Goal: Navigation & Orientation: Find specific page/section

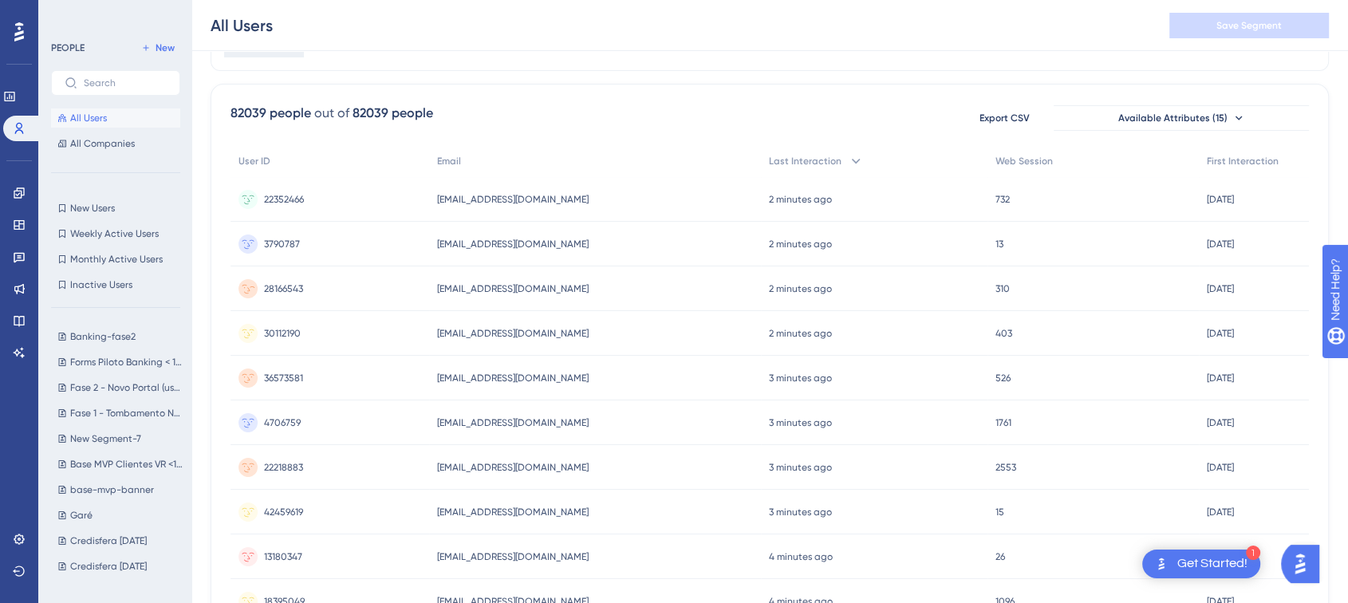
scroll to position [59, 0]
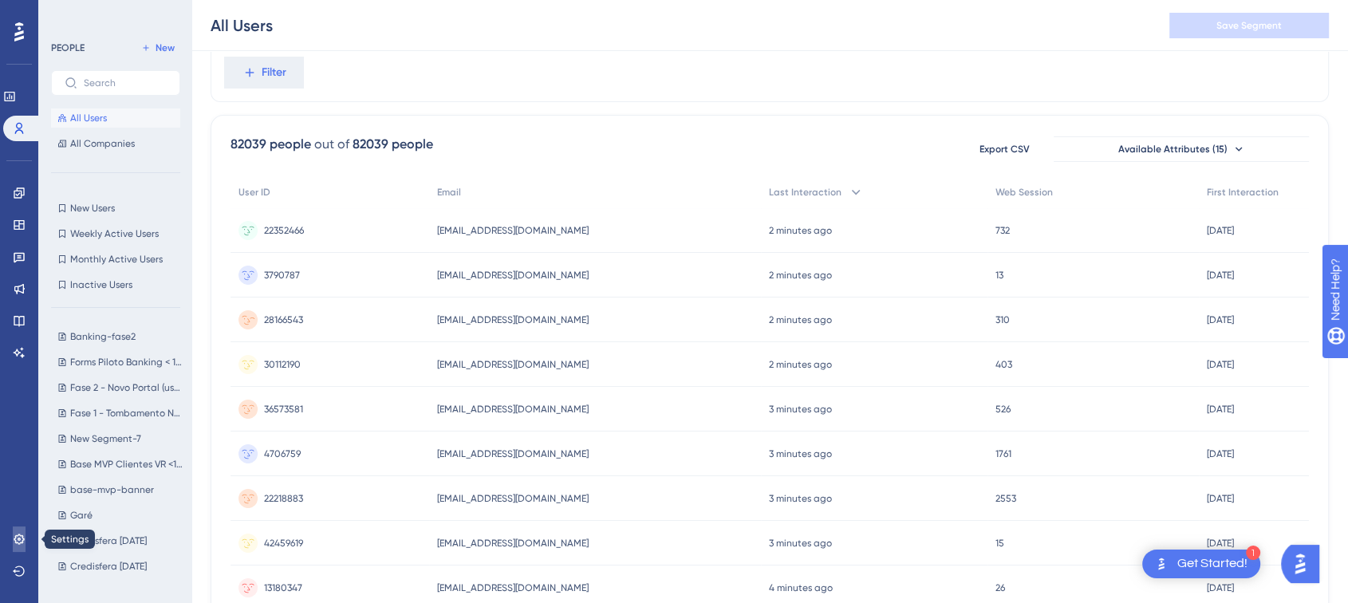
drag, startPoint x: 13, startPoint y: 539, endPoint x: 13, endPoint y: 530, distance: 8.8
click at [13, 309] on icon at bounding box center [19, 539] width 13 height 13
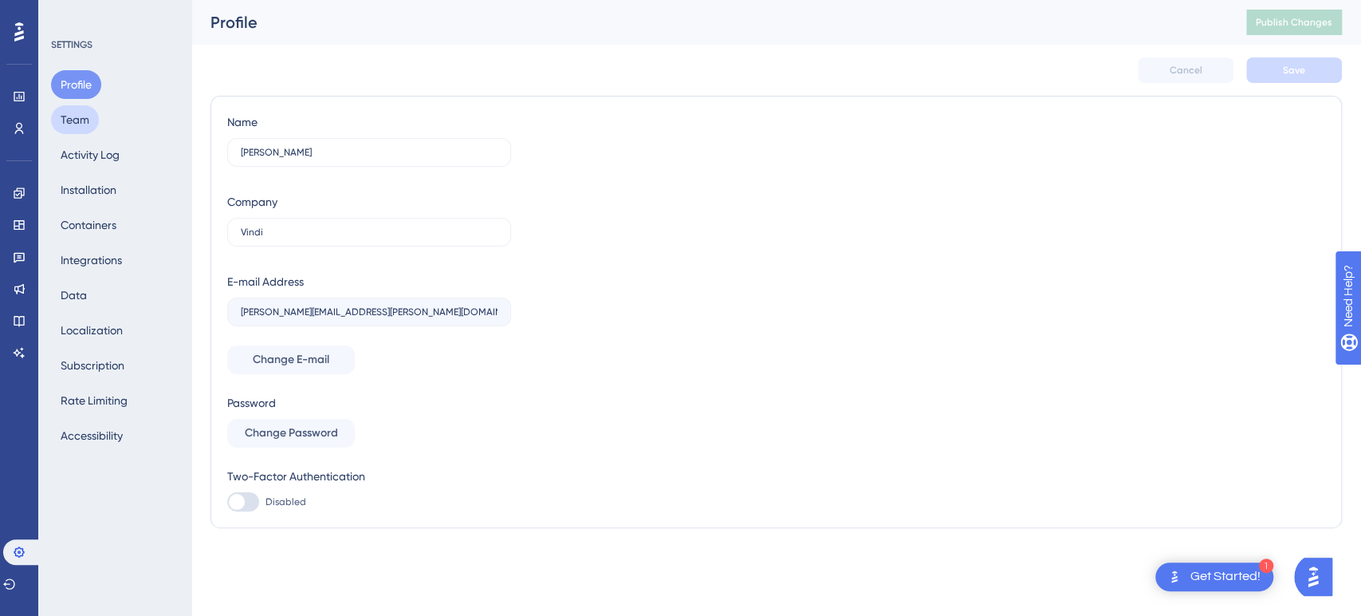
click at [74, 118] on button "Team" at bounding box center [75, 119] width 48 height 29
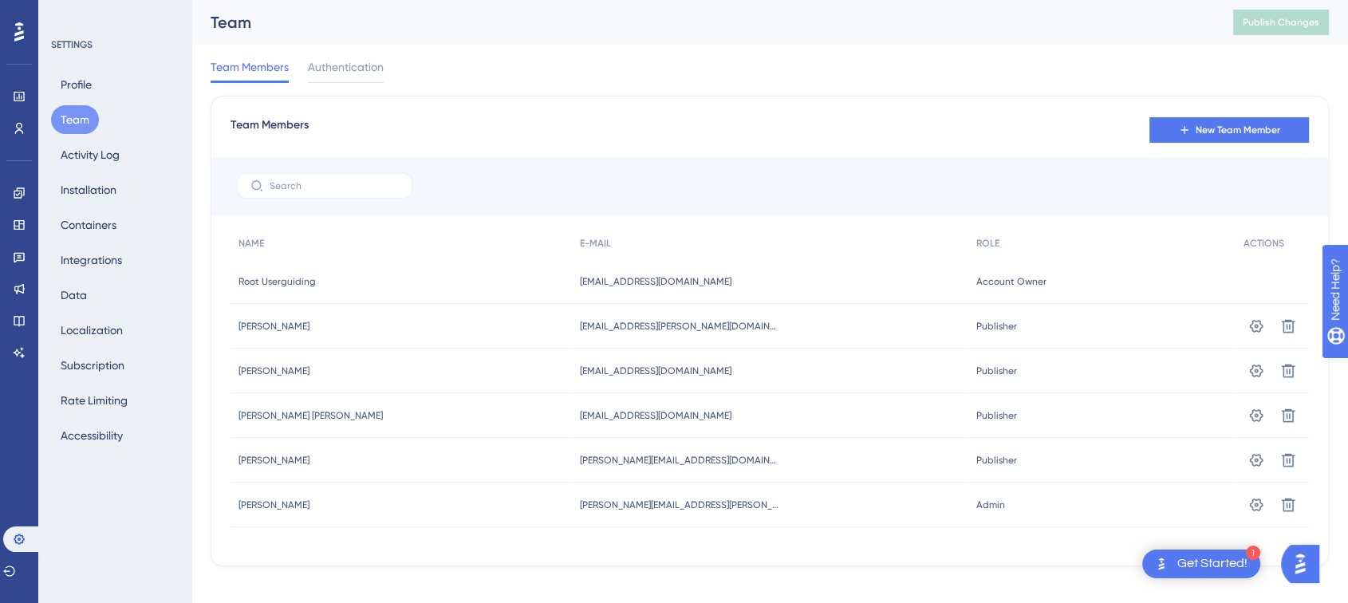
click at [104, 172] on div "Profile Team Activity Log Installation Containers Integrations Data Localizatio…" at bounding box center [115, 260] width 129 height 380
click at [92, 166] on button "Activity Log" at bounding box center [90, 154] width 78 height 29
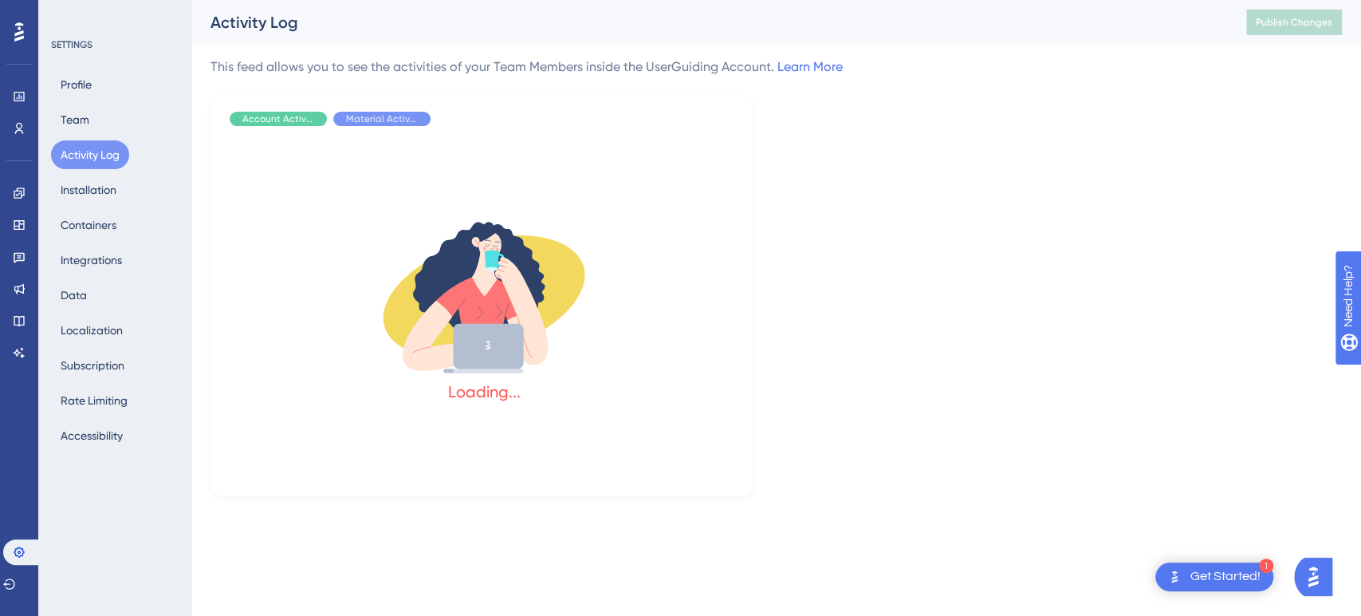
click at [96, 204] on div "Profile Team Activity Log Installation Containers Integrations Data Localizatio…" at bounding box center [115, 260] width 129 height 380
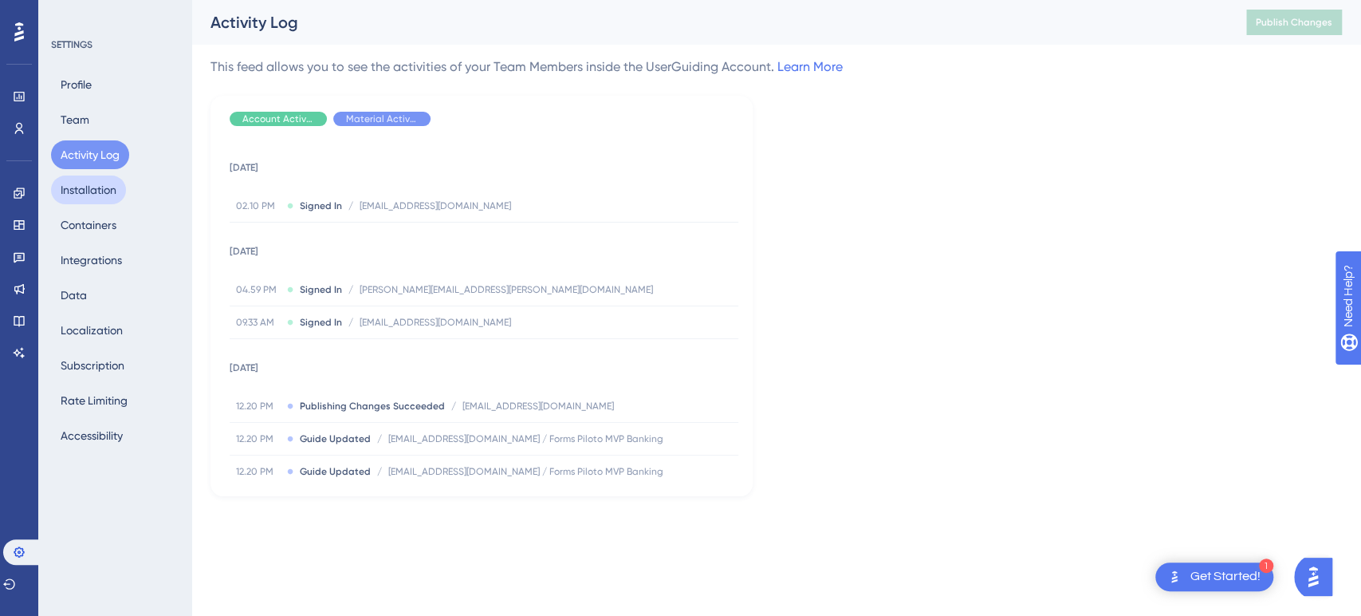
click at [84, 190] on button "Installation" at bounding box center [88, 189] width 75 height 29
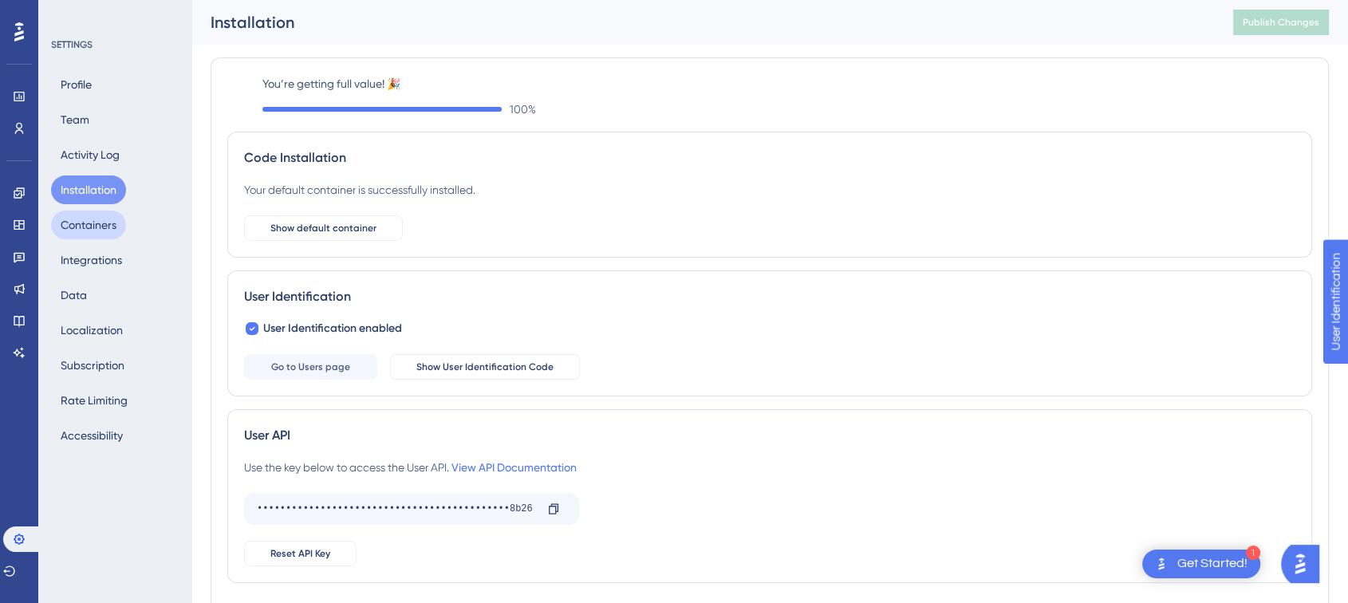
click at [95, 222] on button "Containers" at bounding box center [88, 224] width 75 height 29
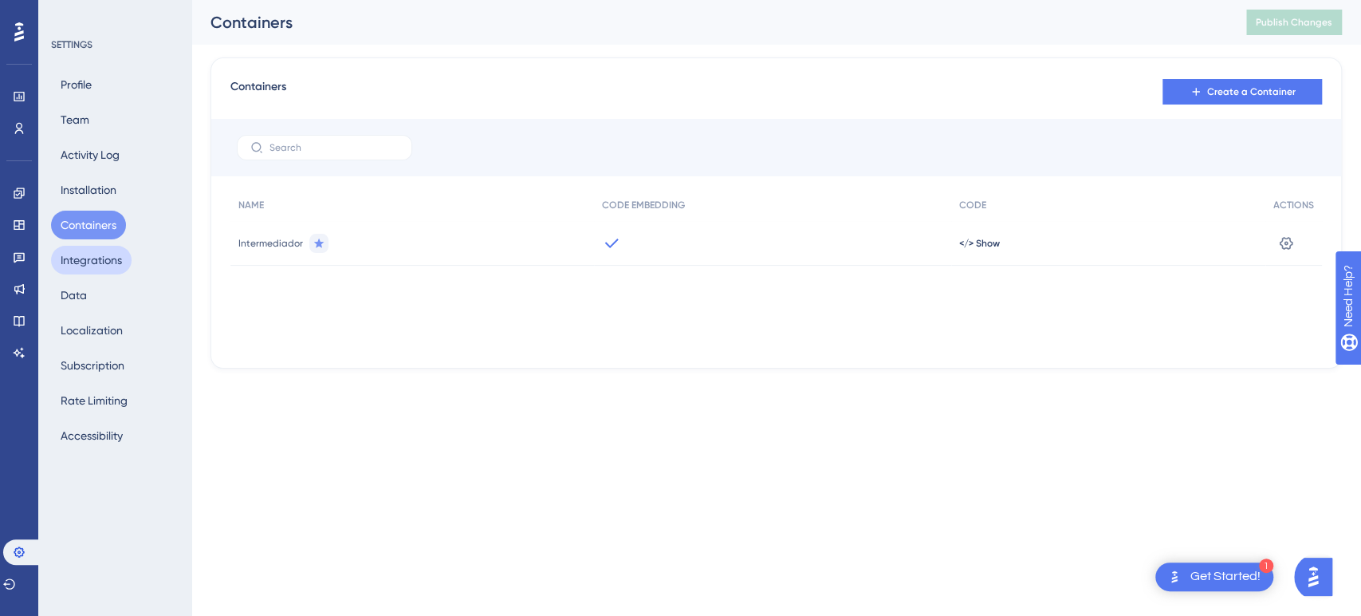
click at [92, 262] on button "Integrations" at bounding box center [91, 260] width 81 height 29
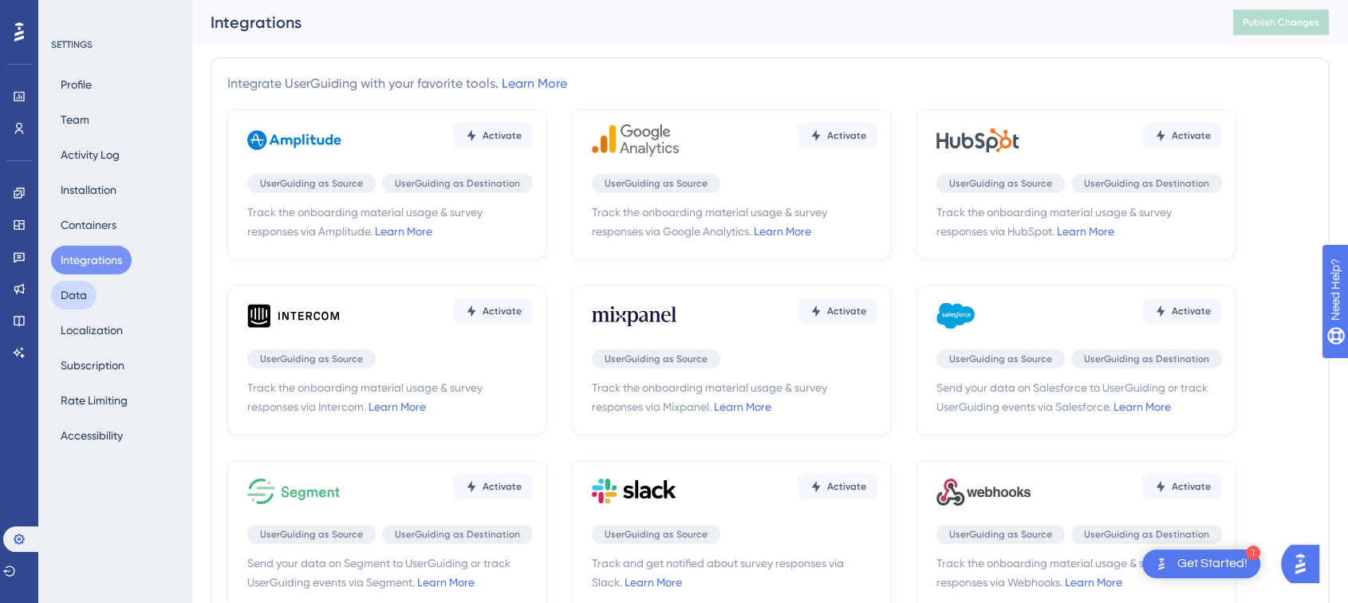
click at [73, 298] on button "Data" at bounding box center [73, 295] width 45 height 29
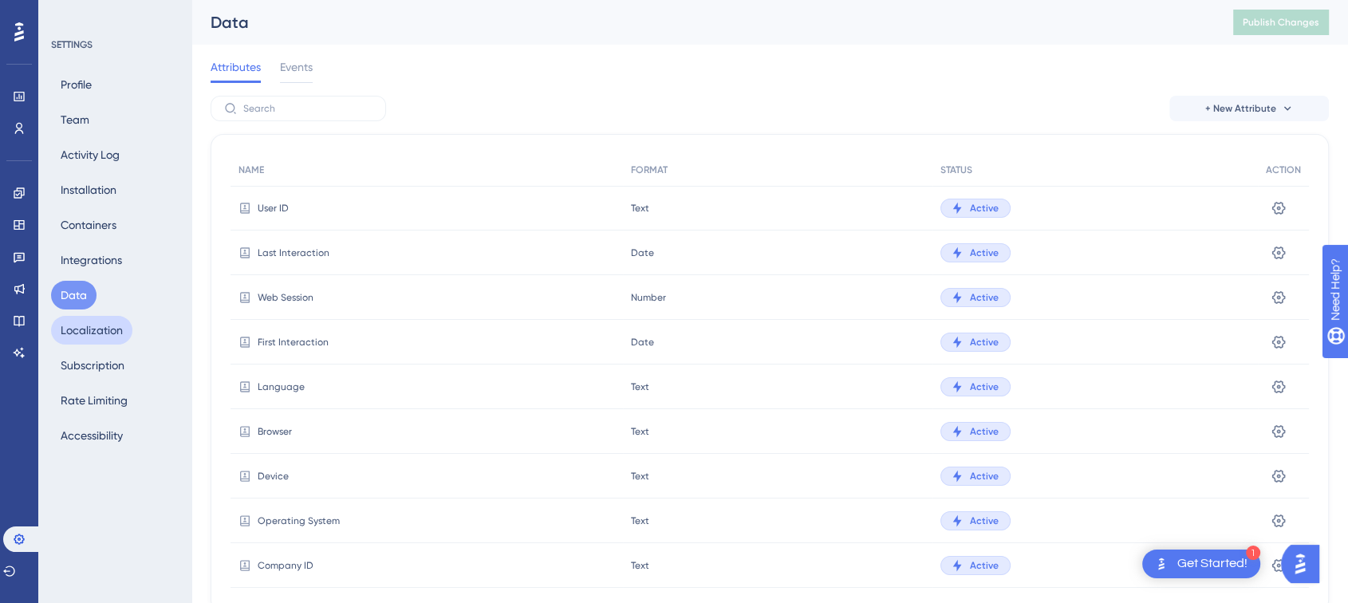
click at [88, 309] on button "Localization" at bounding box center [91, 330] width 81 height 29
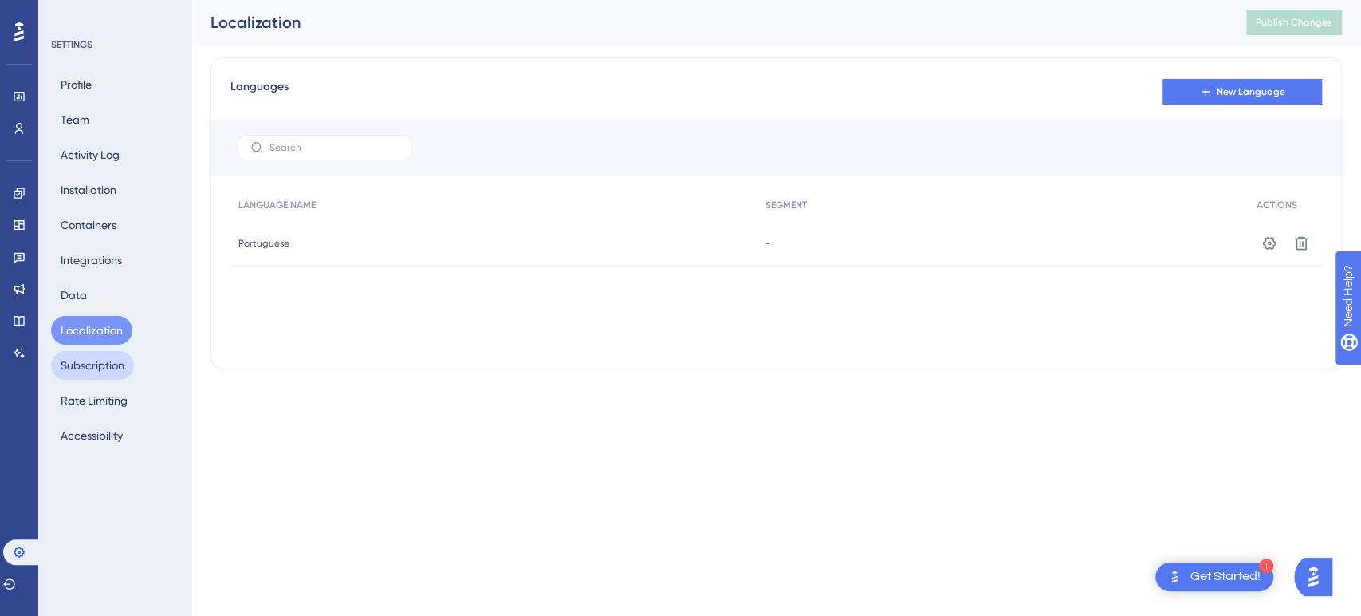
click at [95, 309] on button "Subscription" at bounding box center [92, 365] width 83 height 29
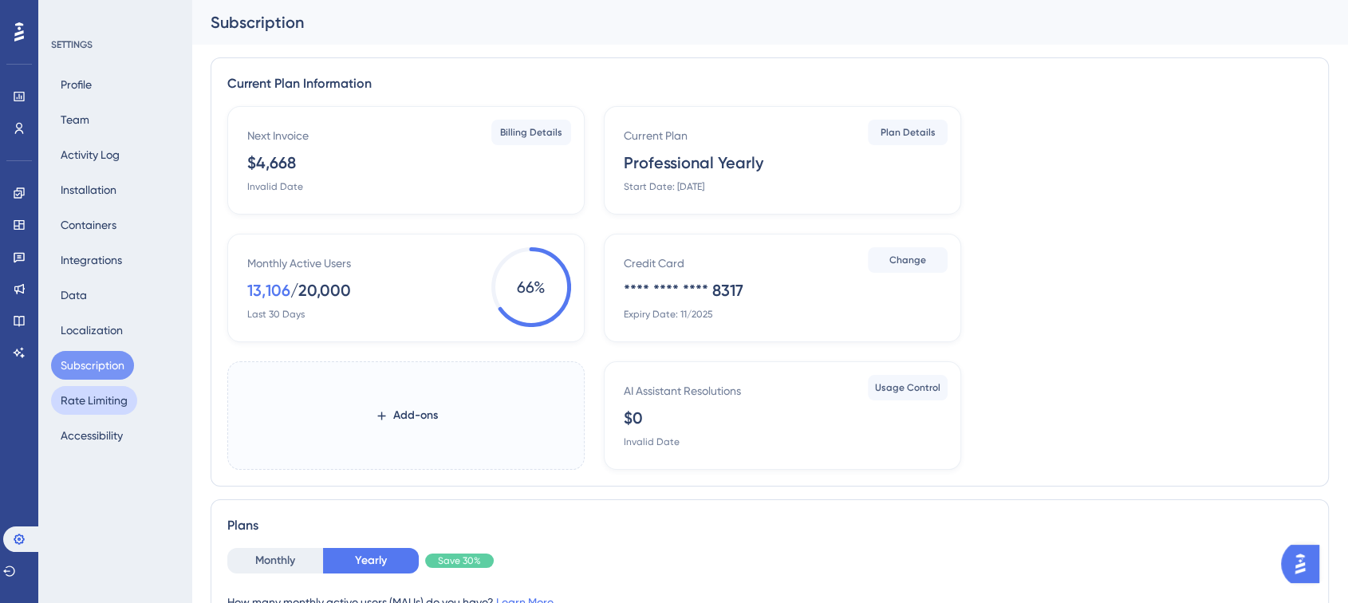
click at [100, 309] on button "Rate Limiting" at bounding box center [94, 400] width 86 height 29
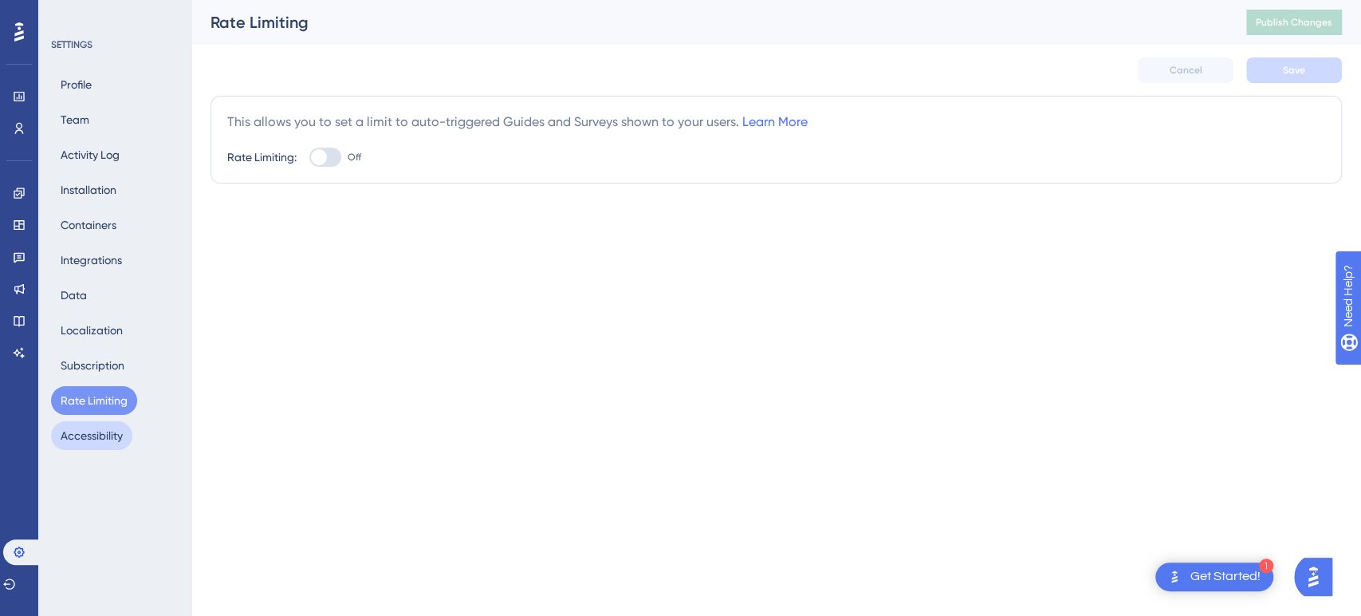
click at [108, 309] on button "Accessibility" at bounding box center [91, 435] width 81 height 29
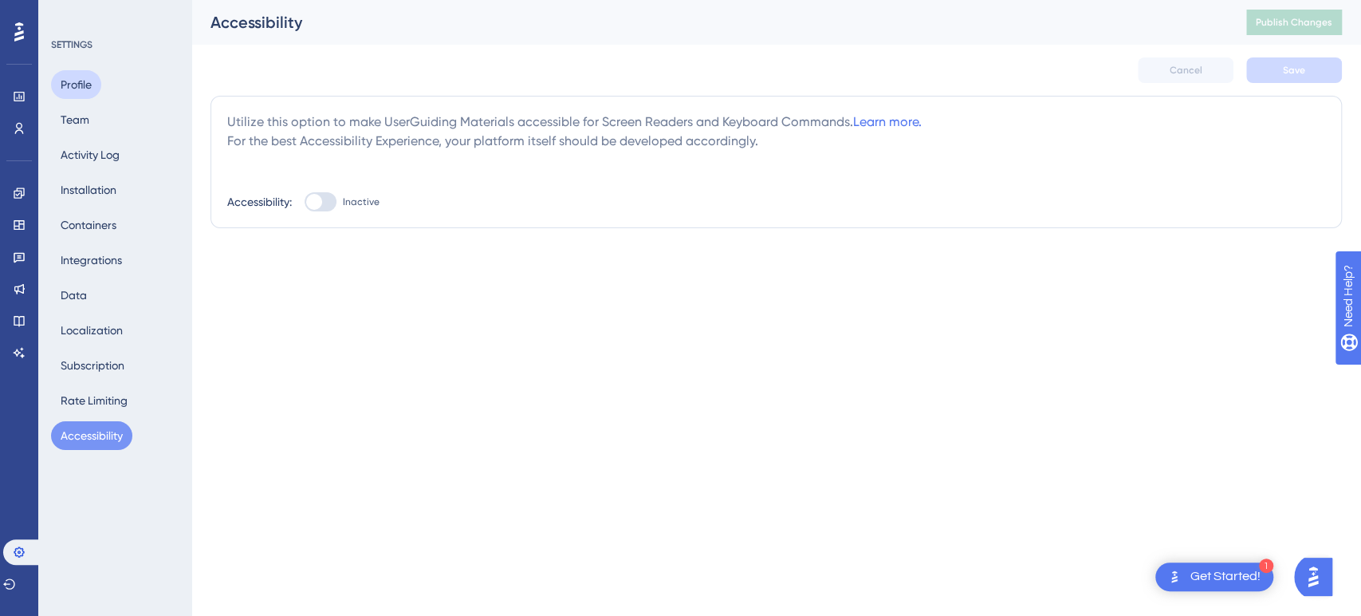
click at [73, 77] on button "Profile" at bounding box center [76, 84] width 50 height 29
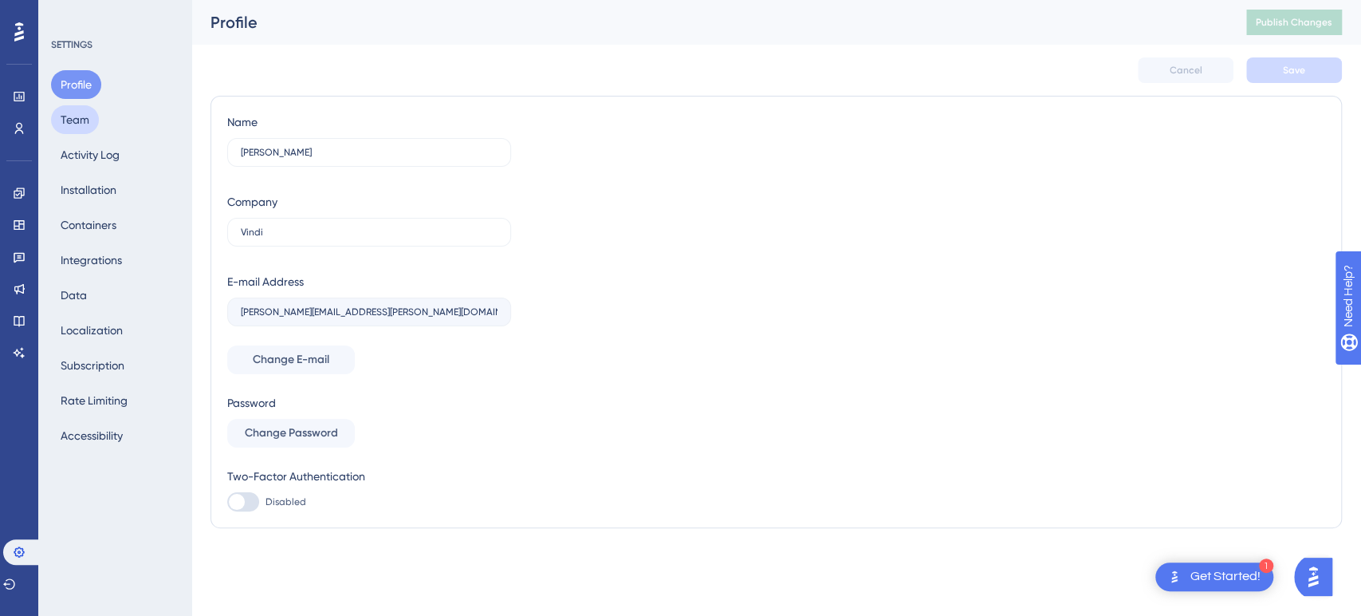
click at [83, 111] on button "Team" at bounding box center [75, 119] width 48 height 29
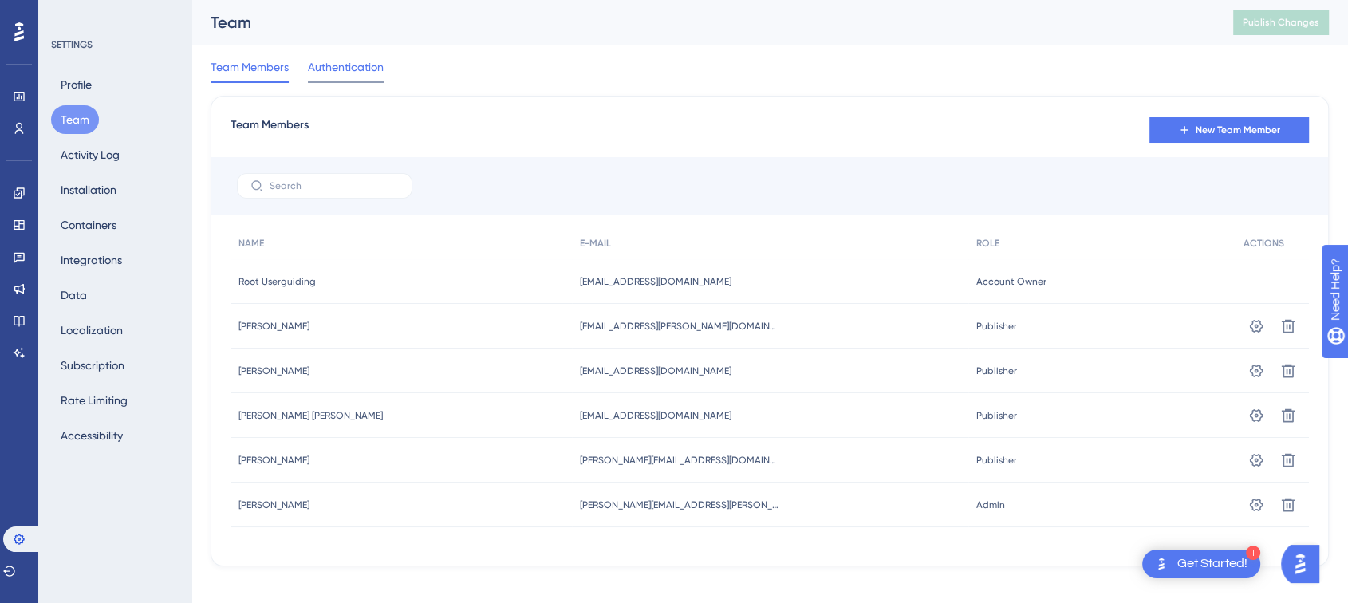
click at [348, 62] on span "Authentication" at bounding box center [346, 66] width 76 height 19
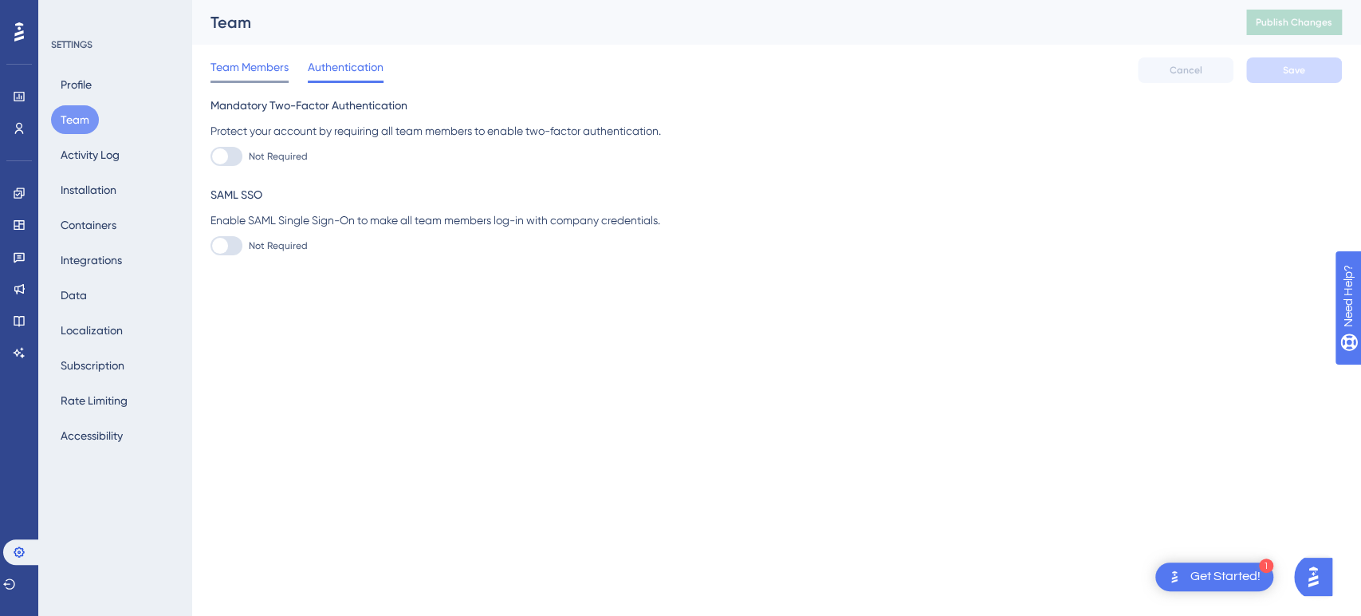
click at [257, 68] on span "Team Members" at bounding box center [249, 66] width 78 height 19
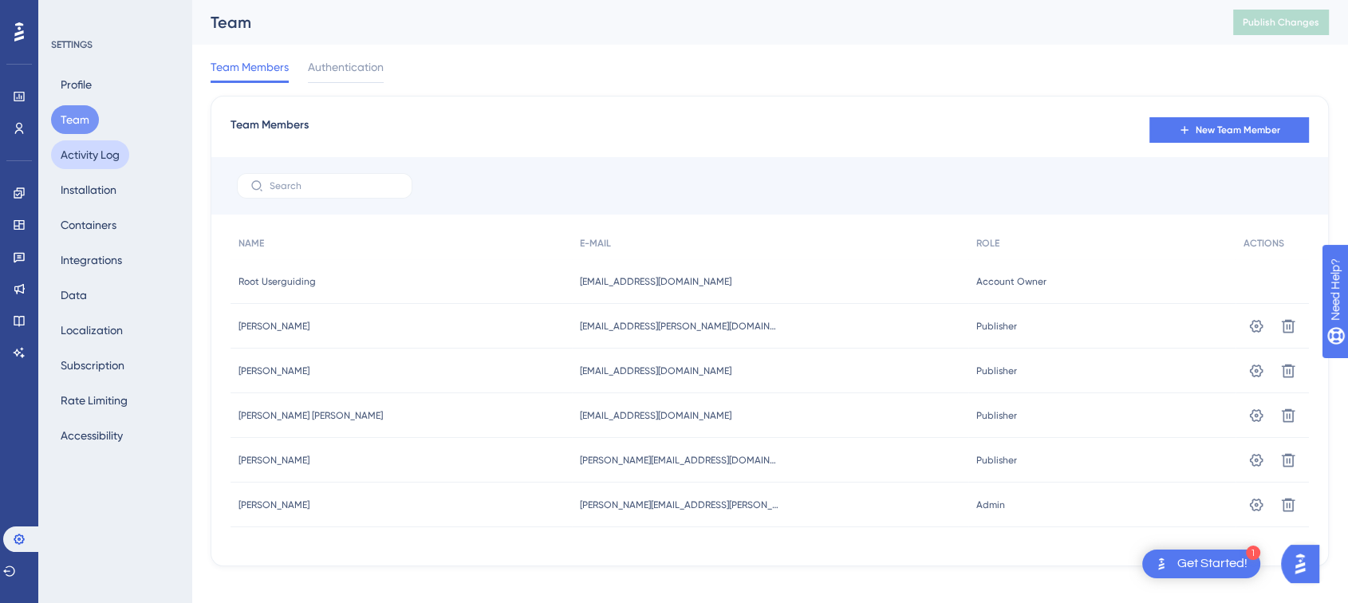
click at [102, 153] on button "Activity Log" at bounding box center [90, 154] width 78 height 29
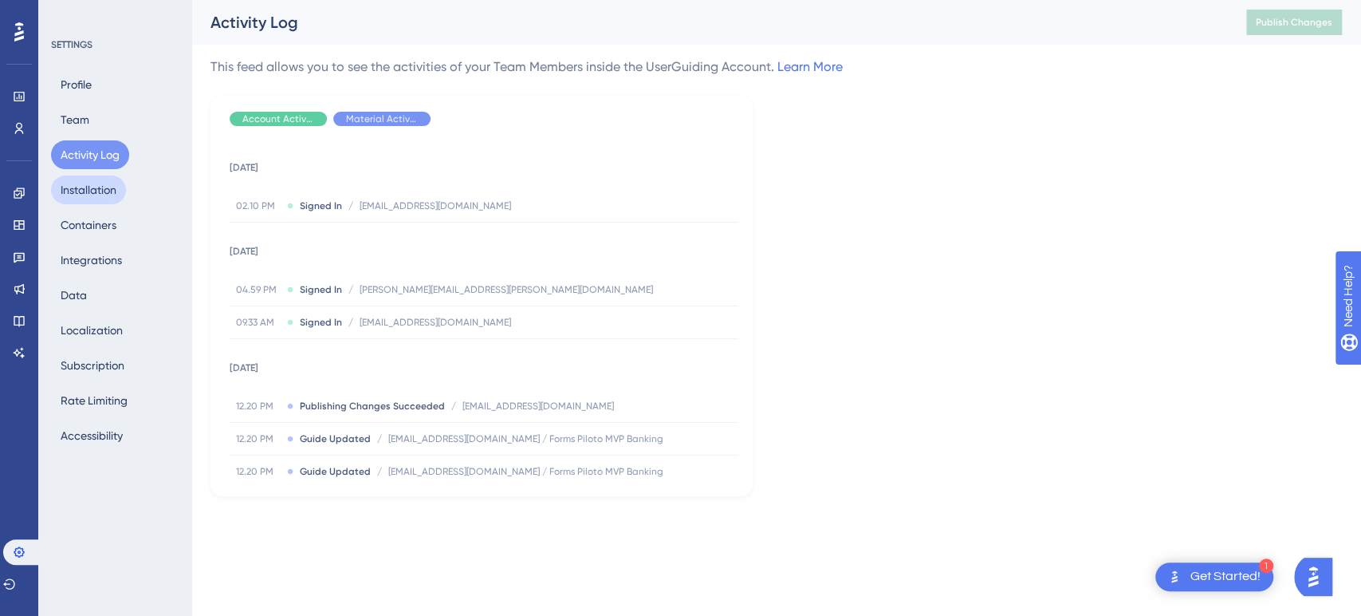
click at [89, 197] on button "Installation" at bounding box center [88, 189] width 75 height 29
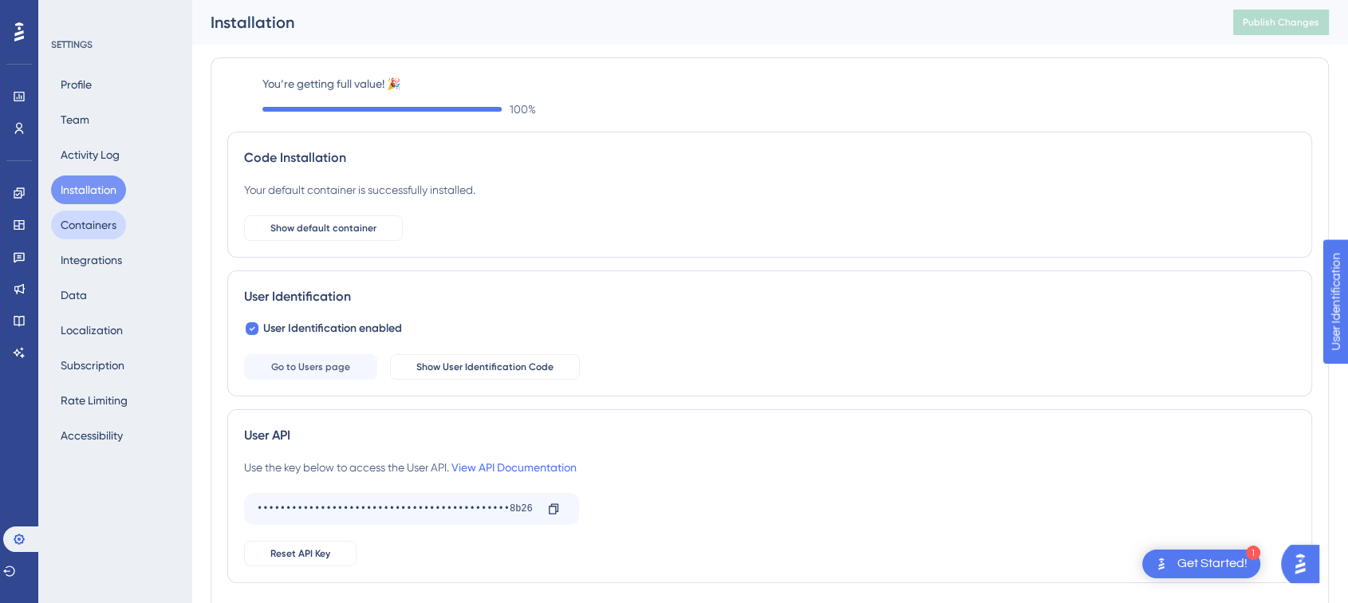
click at [94, 218] on button "Containers" at bounding box center [88, 224] width 75 height 29
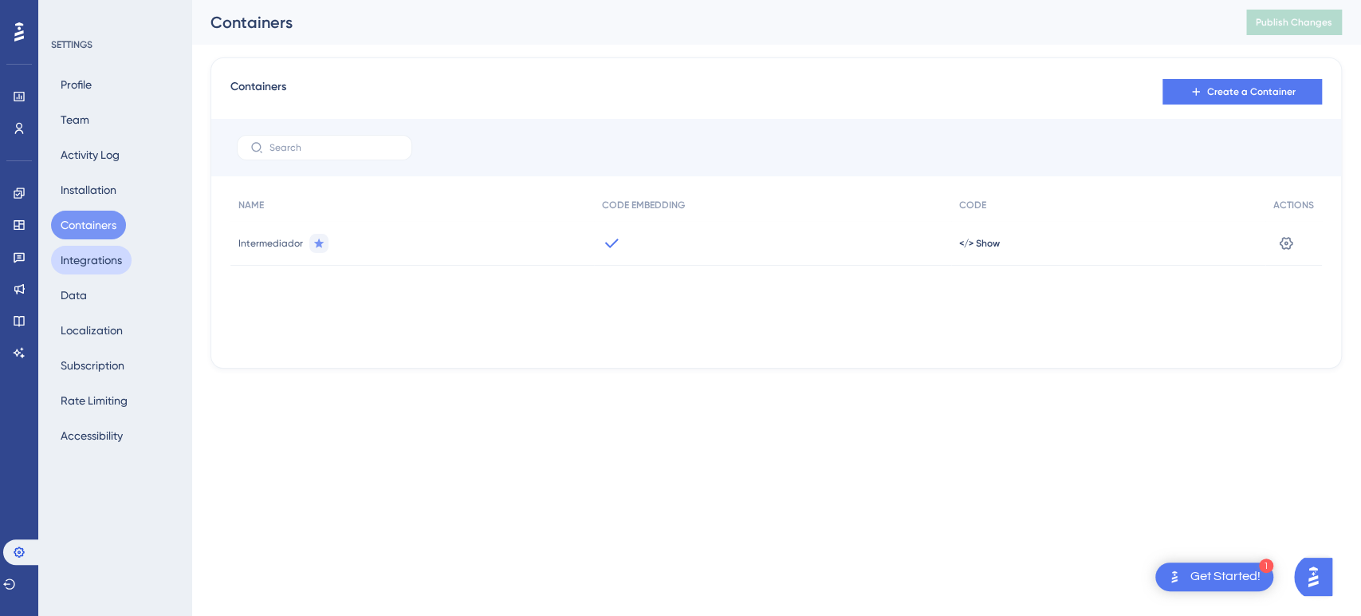
click at [93, 263] on button "Integrations" at bounding box center [91, 260] width 81 height 29
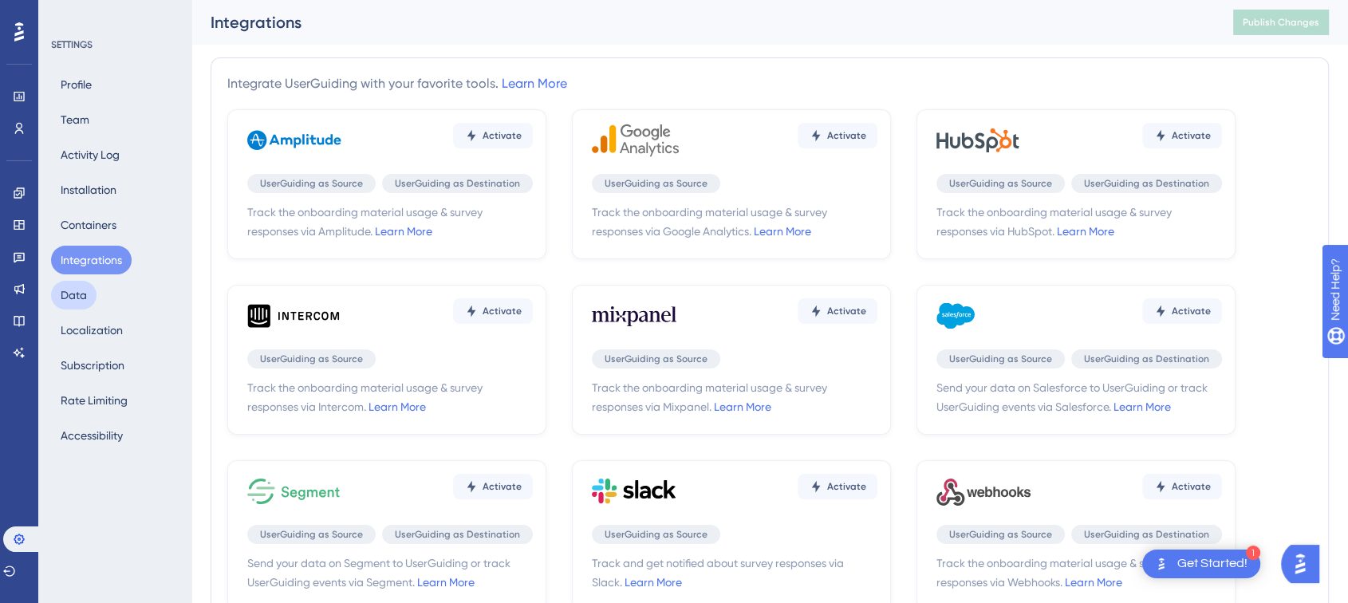
click at [77, 295] on button "Data" at bounding box center [73, 295] width 45 height 29
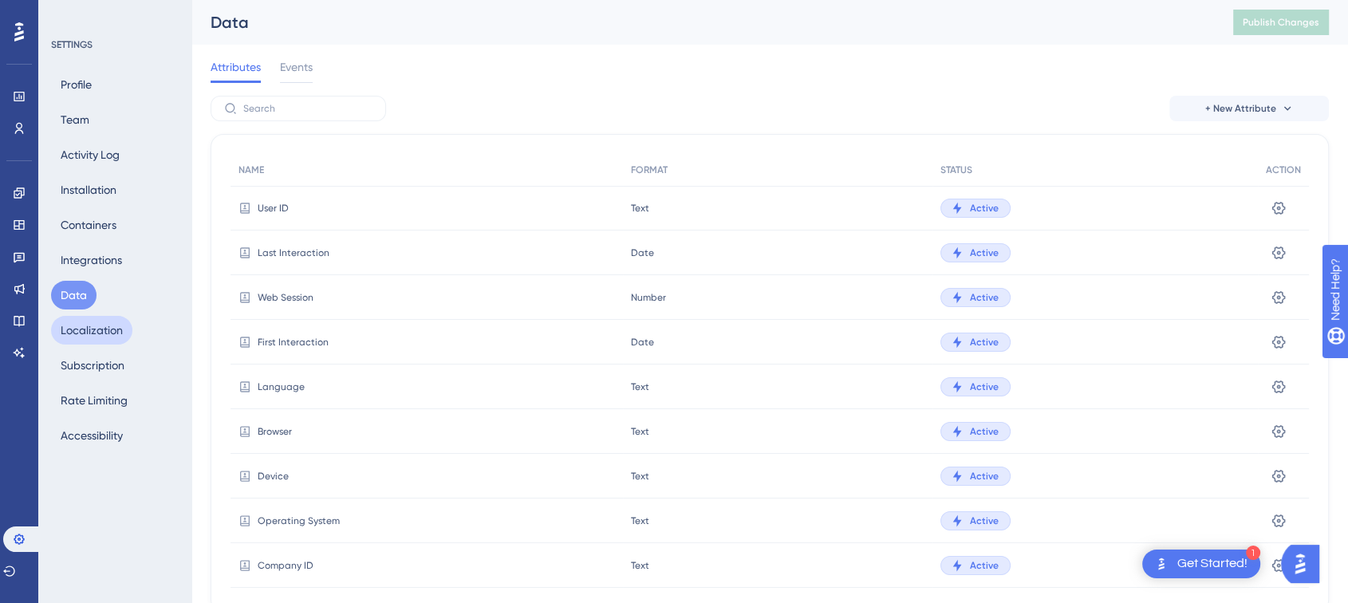
click at [81, 309] on button "Localization" at bounding box center [91, 330] width 81 height 29
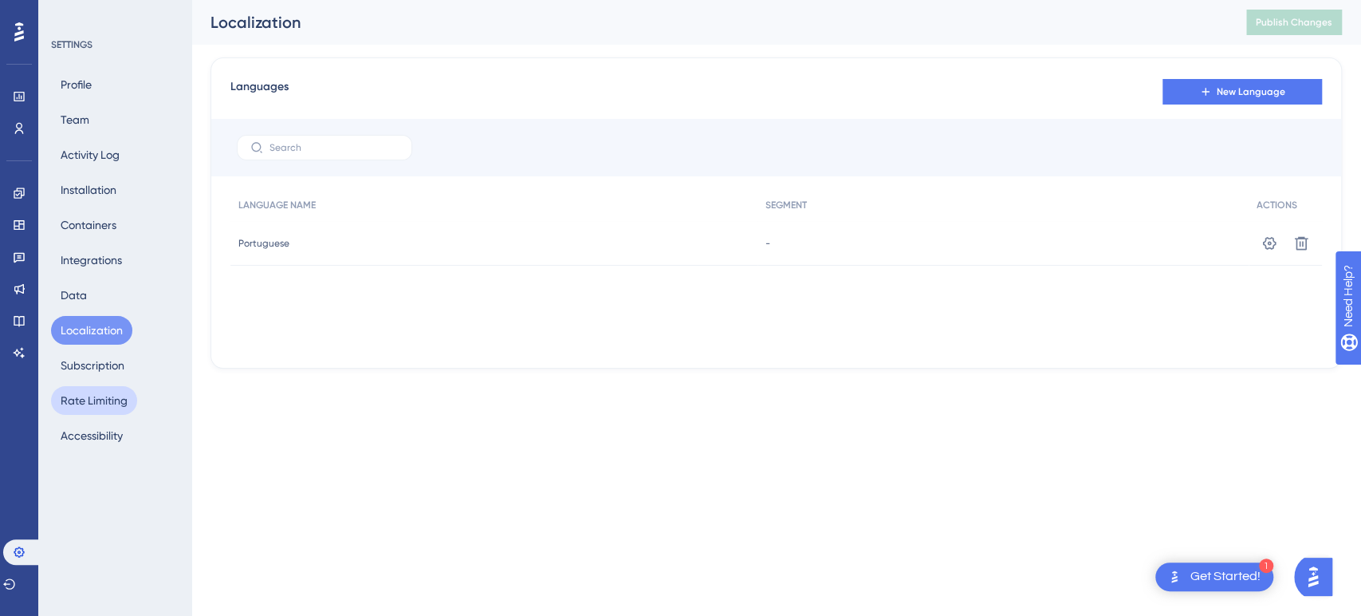
click at [89, 309] on button "Rate Limiting" at bounding box center [94, 400] width 86 height 29
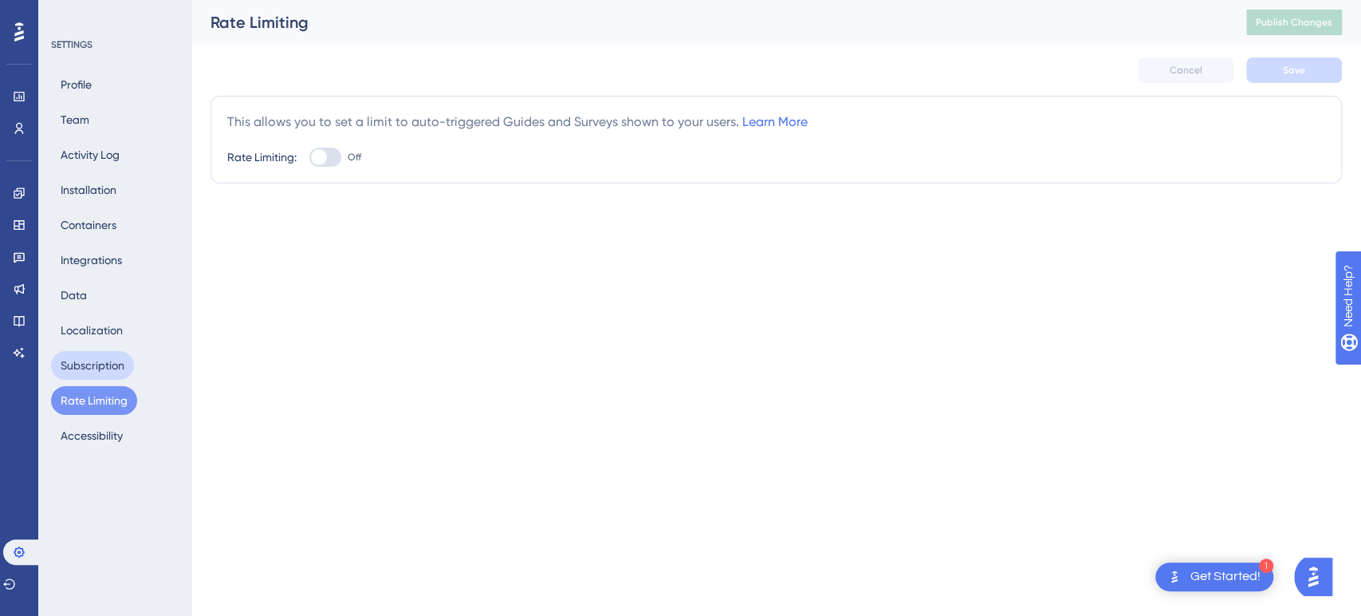
click at [97, 309] on button "Subscription" at bounding box center [92, 365] width 83 height 29
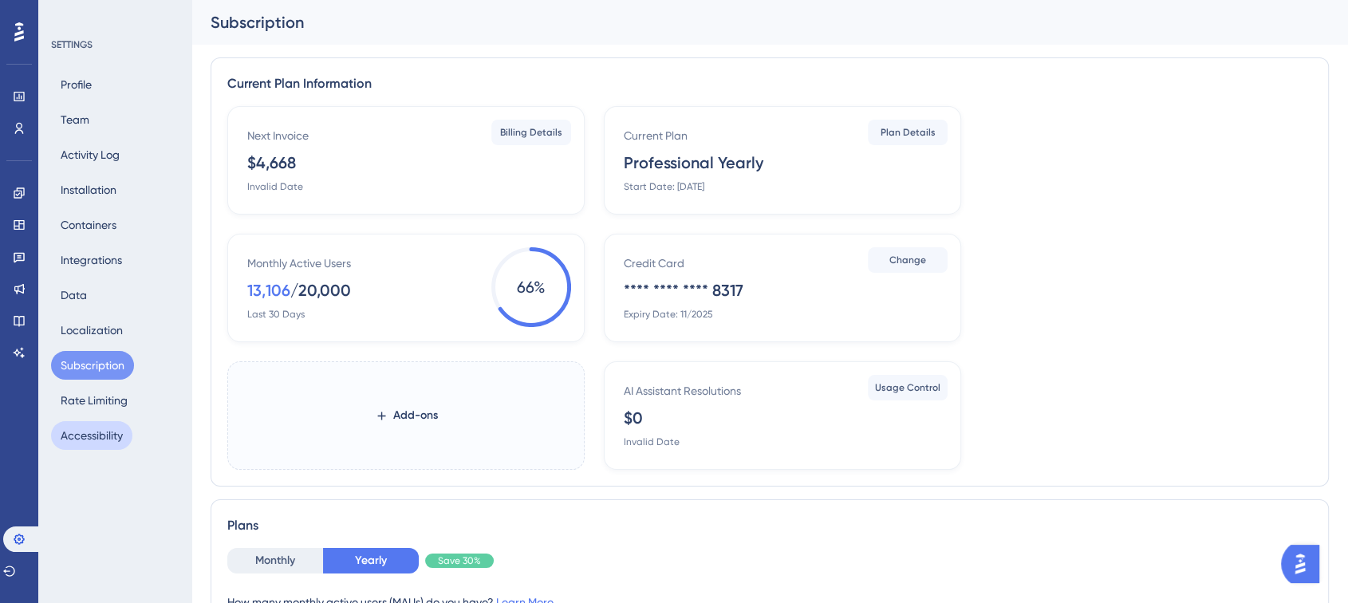
click at [85, 309] on button "Accessibility" at bounding box center [91, 435] width 81 height 29
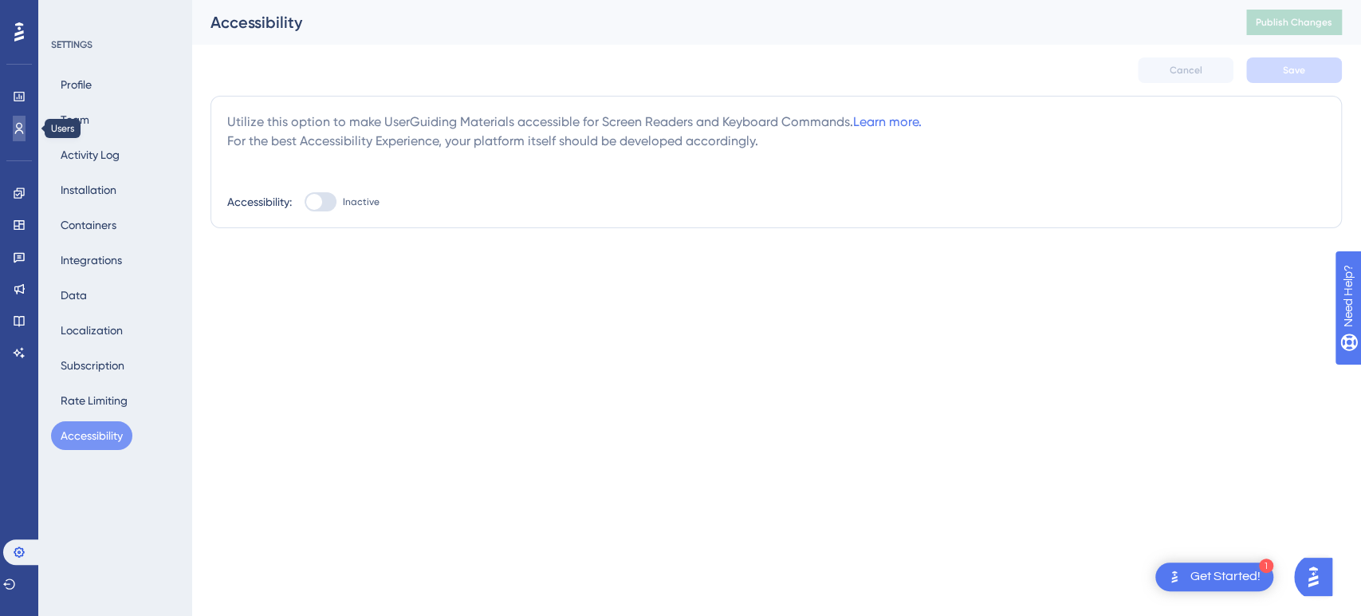
click at [26, 131] on link at bounding box center [19, 129] width 13 height 26
